Goal: Task Accomplishment & Management: Complete application form

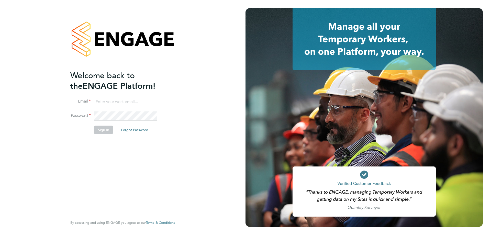
type input "[EMAIL_ADDRESS][DOMAIN_NAME]"
click at [104, 130] on button "Sign In" at bounding box center [103, 130] width 19 height 8
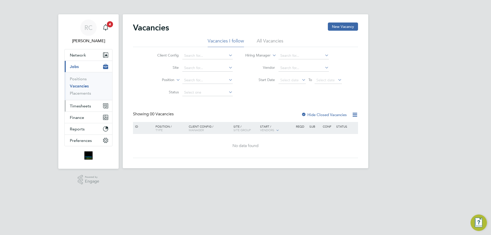
click at [85, 107] on span "Timesheets" at bounding box center [80, 106] width 21 height 5
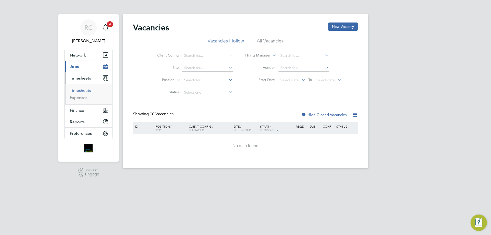
click at [82, 91] on link "Timesheets" at bounding box center [80, 90] width 21 height 5
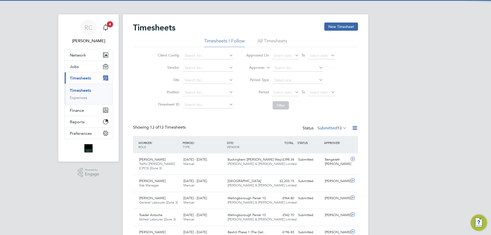
click at [267, 41] on li "All Timesheets" at bounding box center [273, 42] width 30 height 9
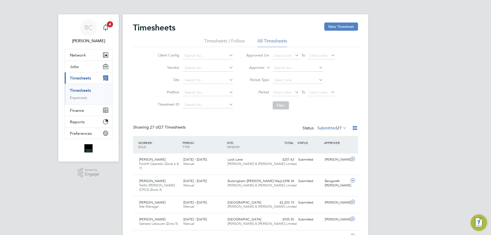
click at [340, 26] on button "New Timesheet" at bounding box center [342, 27] width 34 height 8
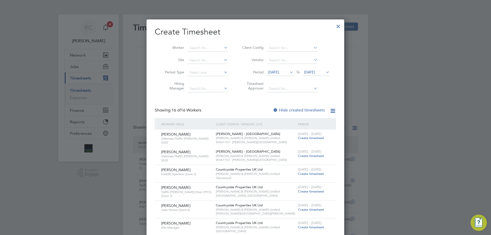
click at [311, 73] on span "[DATE]" at bounding box center [309, 72] width 11 height 5
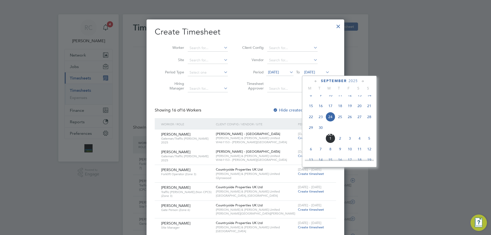
click at [370, 119] on span "28" at bounding box center [370, 117] width 10 height 10
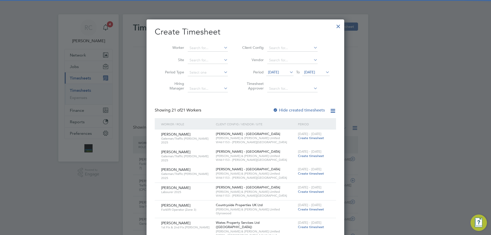
click at [277, 108] on div at bounding box center [275, 110] width 5 height 5
click at [195, 45] on input at bounding box center [208, 48] width 40 height 7
click at [220, 54] on b "Alt" at bounding box center [222, 55] width 5 height 4
type input "[PERSON_NAME]"
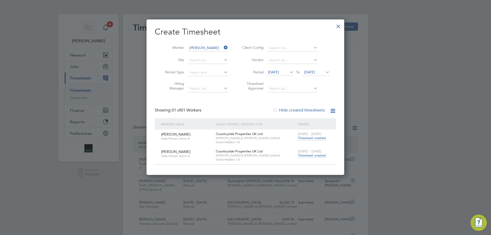
click at [315, 154] on span "Timesheet created" at bounding box center [312, 155] width 28 height 5
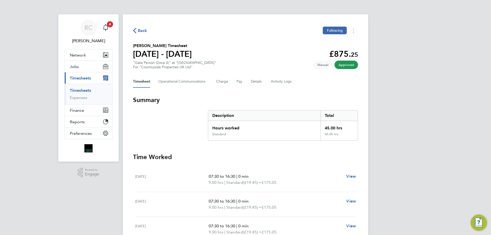
drag, startPoint x: 78, startPoint y: 91, endPoint x: 189, endPoint y: 71, distance: 112.4
click at [78, 91] on link "Timesheets" at bounding box center [80, 90] width 21 height 5
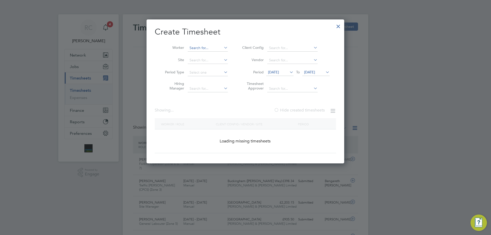
click at [213, 50] on input at bounding box center [208, 48] width 40 height 7
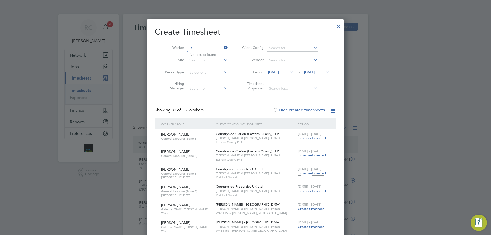
type input "I"
click at [219, 60] on b "[PERSON_NAME]" at bounding box center [234, 62] width 30 height 4
type input "[PERSON_NAME]"
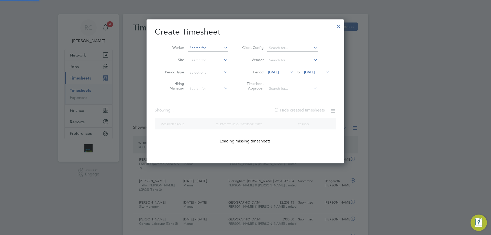
click at [205, 46] on input at bounding box center [208, 48] width 40 height 7
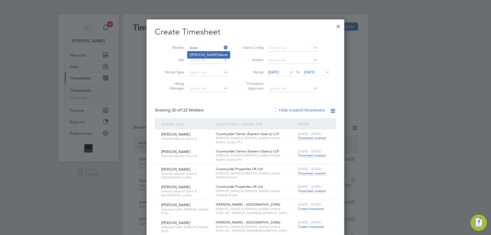
click at [191, 57] on li "[PERSON_NAME]" at bounding box center [209, 54] width 42 height 7
type input "[PERSON_NAME]"
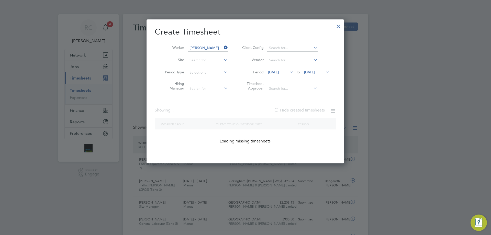
click at [314, 71] on span "[DATE]" at bounding box center [309, 72] width 11 height 5
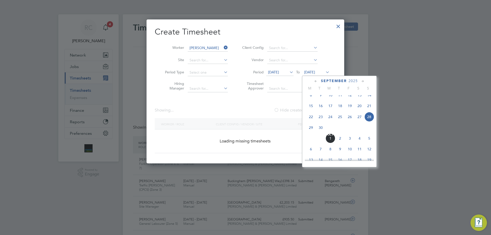
click at [368, 120] on span "28" at bounding box center [370, 117] width 10 height 10
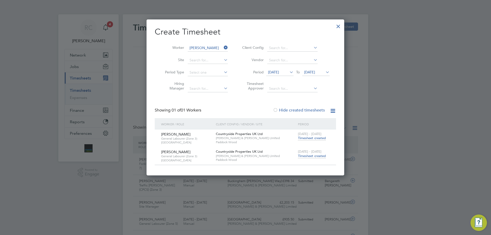
click at [314, 156] on span "Timesheet created" at bounding box center [312, 156] width 28 height 5
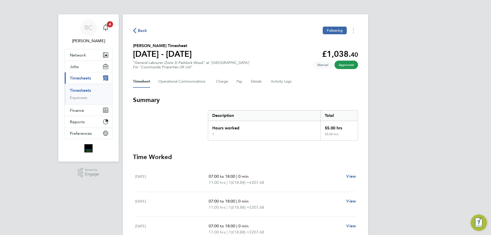
click at [88, 90] on link "Timesheets" at bounding box center [80, 90] width 21 height 5
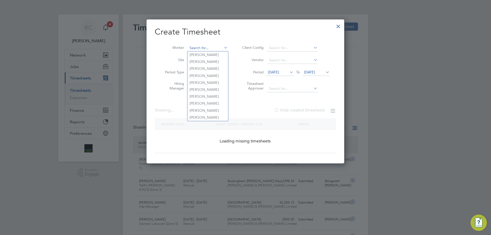
click at [209, 49] on input at bounding box center [208, 48] width 40 height 7
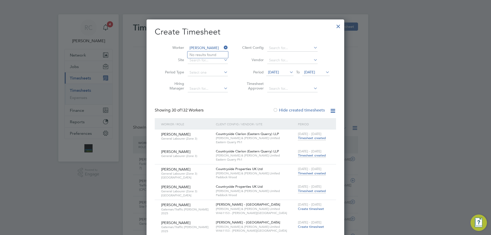
type input "[PERSON_NAME]"
click at [194, 47] on input at bounding box center [208, 48] width 40 height 7
click at [219, 67] on b "Cald" at bounding box center [223, 69] width 8 height 4
type input "[PERSON_NAME]"
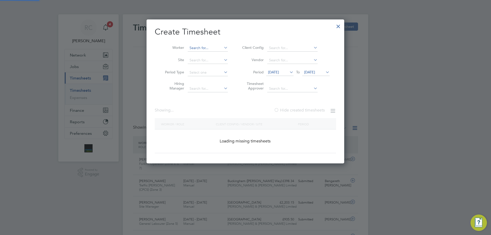
click at [210, 49] on input at bounding box center [208, 48] width 40 height 7
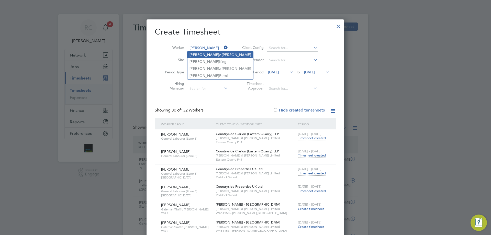
click at [211, 54] on li "[PERSON_NAME]" at bounding box center [221, 54] width 66 height 7
type input "[PERSON_NAME]"
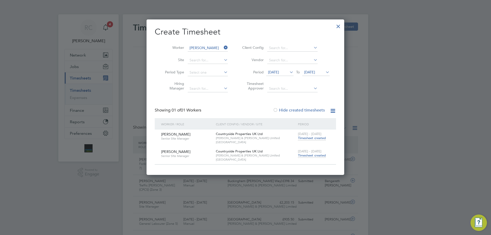
click at [311, 155] on span "Timesheet created" at bounding box center [312, 155] width 28 height 5
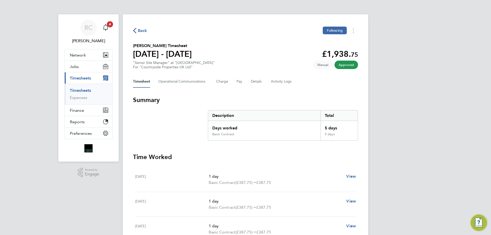
click at [80, 88] on link "Timesheets" at bounding box center [80, 90] width 21 height 5
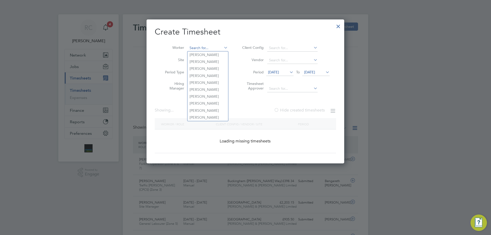
click at [206, 45] on input at bounding box center [208, 48] width 40 height 7
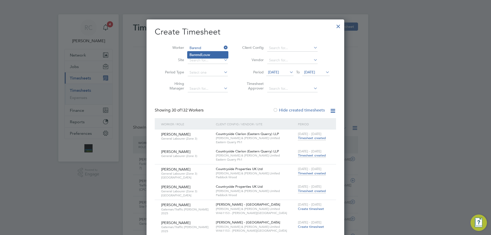
click at [202, 54] on li "[PERSON_NAME]" at bounding box center [208, 54] width 41 height 7
type input "[PERSON_NAME]"
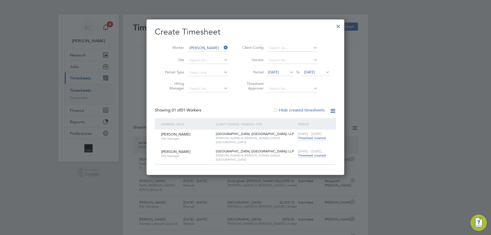
click at [323, 154] on span "Timesheet created" at bounding box center [312, 155] width 28 height 5
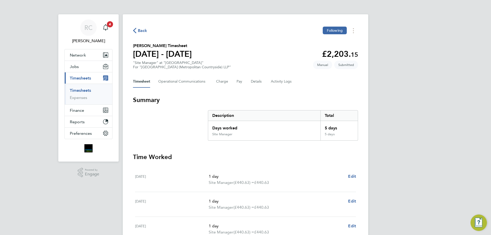
click at [85, 90] on link "Timesheets" at bounding box center [80, 90] width 21 height 5
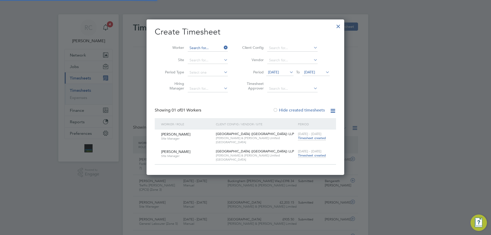
click at [208, 46] on input at bounding box center [208, 48] width 40 height 7
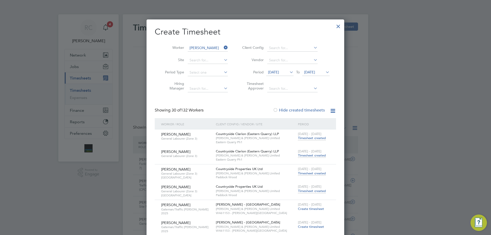
click at [208, 53] on li "[PERSON_NAME]" at bounding box center [235, 54] width 94 height 7
type input "[PERSON_NAME]"
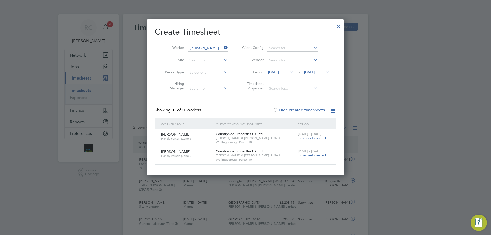
click at [317, 155] on span "Timesheet created" at bounding box center [312, 155] width 28 height 5
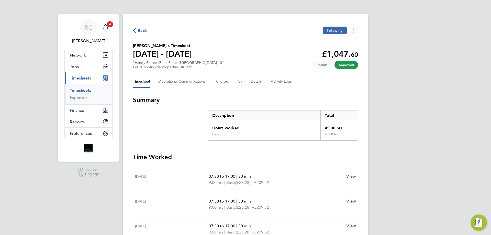
click at [76, 90] on link "Timesheets" at bounding box center [80, 90] width 21 height 5
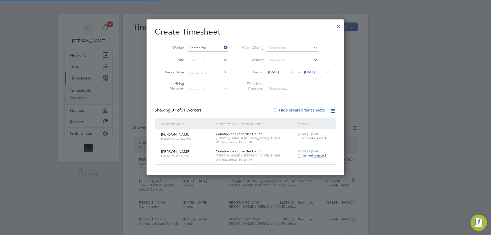
click at [203, 46] on input at bounding box center [208, 48] width 40 height 7
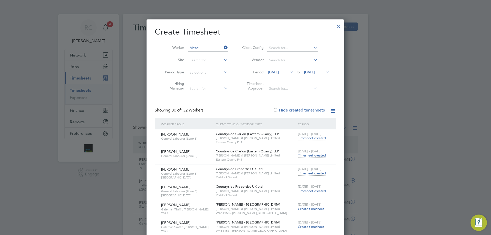
click at [203, 55] on li "[PERSON_NAME] hen" at bounding box center [212, 54] width 49 height 7
type input "[PERSON_NAME]"
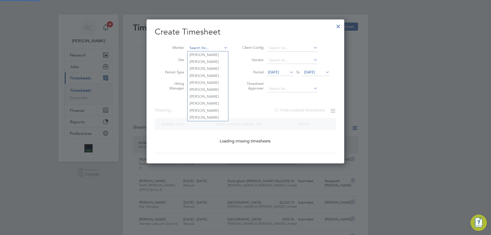
click at [199, 46] on input at bounding box center [208, 48] width 40 height 7
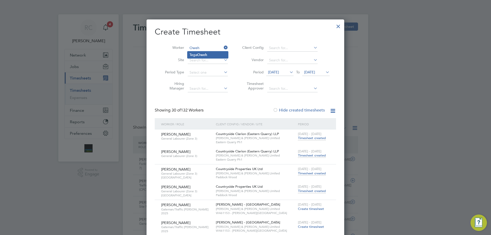
click at [199, 53] on b "Oweh" at bounding box center [202, 55] width 10 height 4
type input "[PERSON_NAME]"
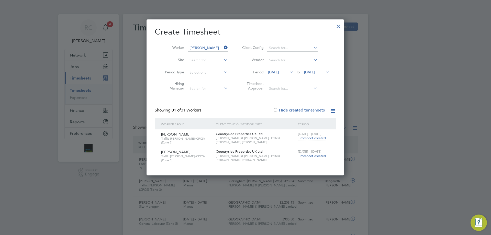
click at [309, 151] on span "[DATE] - [DATE]" at bounding box center [310, 151] width 24 height 4
click at [311, 154] on span "Timesheet created" at bounding box center [312, 156] width 28 height 5
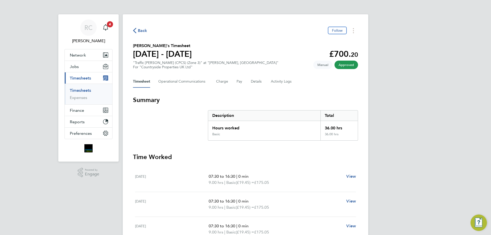
drag, startPoint x: 83, startPoint y: 90, endPoint x: 95, endPoint y: 89, distance: 12.1
click at [83, 90] on link "Timesheets" at bounding box center [80, 90] width 21 height 5
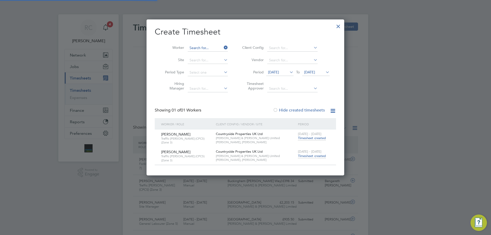
click at [203, 45] on input at bounding box center [208, 48] width 40 height 7
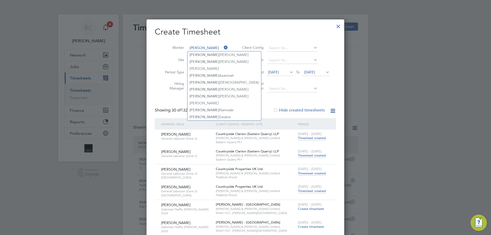
type input "[PERSON_NAME]"
click at [200, 47] on input at bounding box center [208, 48] width 40 height 7
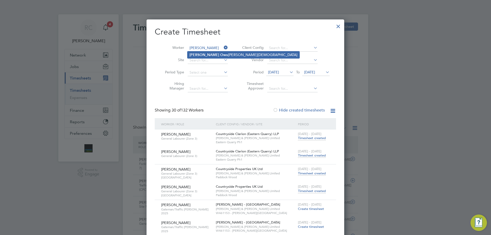
click at [198, 53] on b "[PERSON_NAME]" at bounding box center [205, 55] width 30 height 4
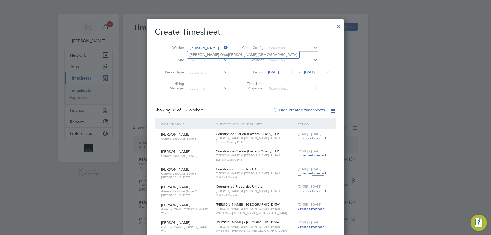
type input "[PERSON_NAME]"
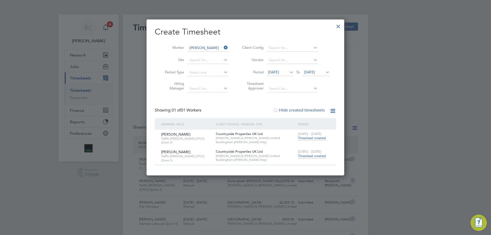
click at [306, 155] on span "Timesheet created" at bounding box center [312, 156] width 28 height 5
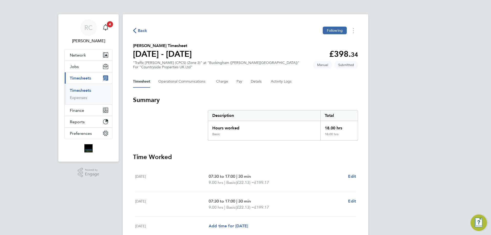
drag, startPoint x: 89, startPoint y: 89, endPoint x: 115, endPoint y: 83, distance: 26.5
click at [89, 89] on link "Timesheets" at bounding box center [80, 90] width 21 height 5
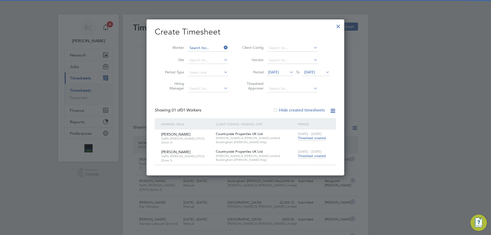
click at [203, 48] on input at bounding box center [208, 48] width 40 height 7
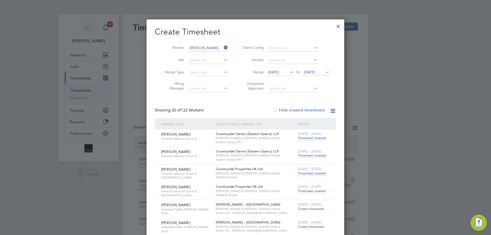
click at [200, 59] on li "[PERSON_NAME] son" at bounding box center [208, 61] width 41 height 7
type input "[PERSON_NAME]"
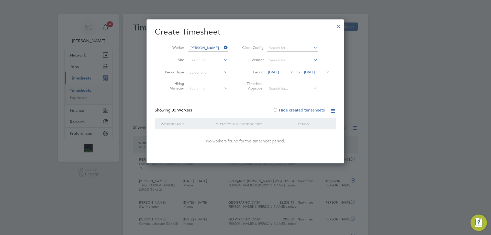
click at [223, 45] on icon at bounding box center [223, 47] width 0 height 7
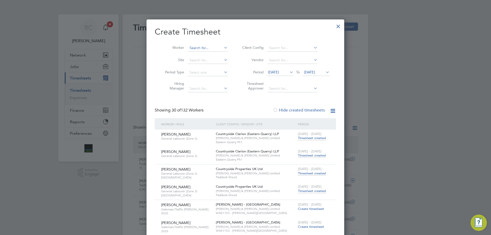
click at [206, 50] on input at bounding box center [208, 48] width 40 height 7
type input "A"
click at [206, 53] on b "[PERSON_NAME]" at bounding box center [214, 55] width 30 height 4
type input "[PERSON_NAME]"
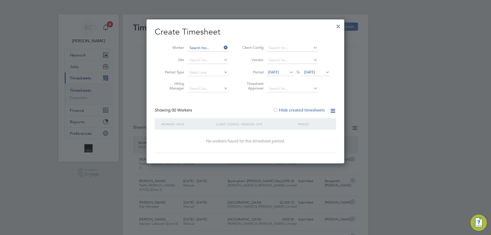
click at [206, 45] on input at bounding box center [208, 48] width 40 height 7
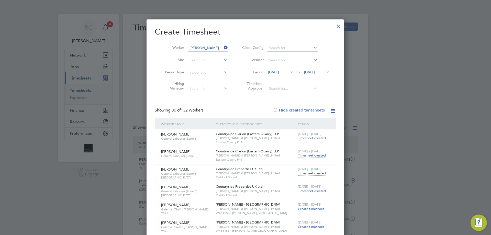
click at [203, 79] on li "[PERSON_NAME]" at bounding box center [208, 82] width 41 height 7
type input "[PERSON_NAME]"
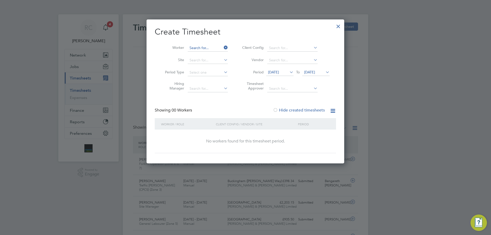
click at [208, 48] on input at bounding box center [208, 48] width 40 height 7
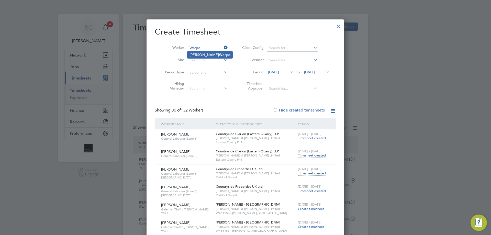
click at [219, 55] on b "Waqas" at bounding box center [225, 55] width 12 height 4
type input "[PERSON_NAME]"
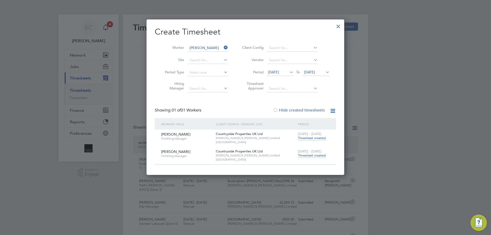
click at [310, 154] on span "Timesheet created" at bounding box center [312, 155] width 28 height 5
